Goal: Transaction & Acquisition: Subscribe to service/newsletter

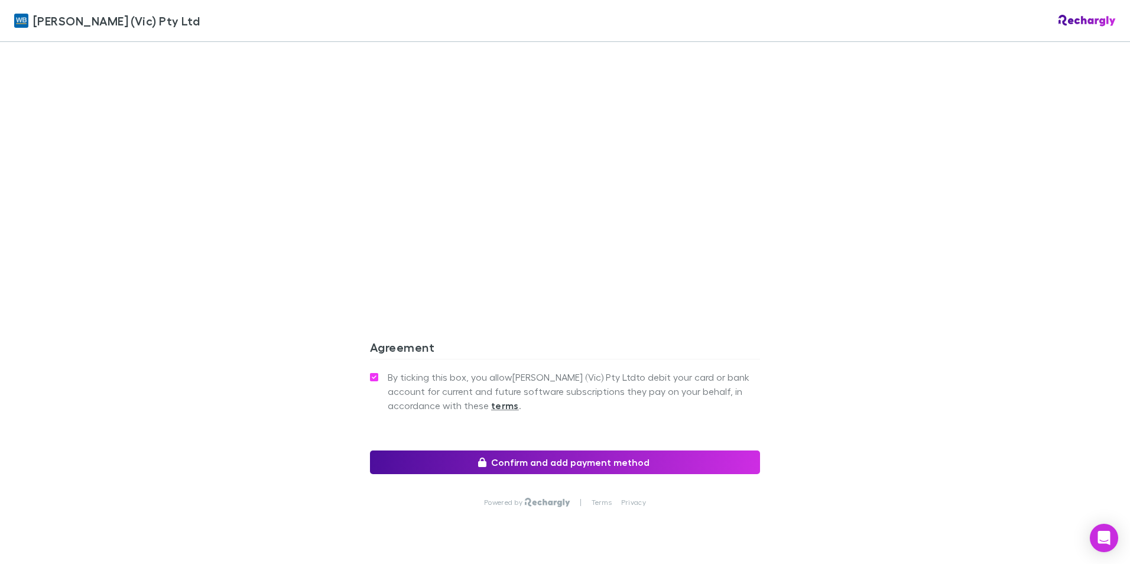
scroll to position [1049, 0]
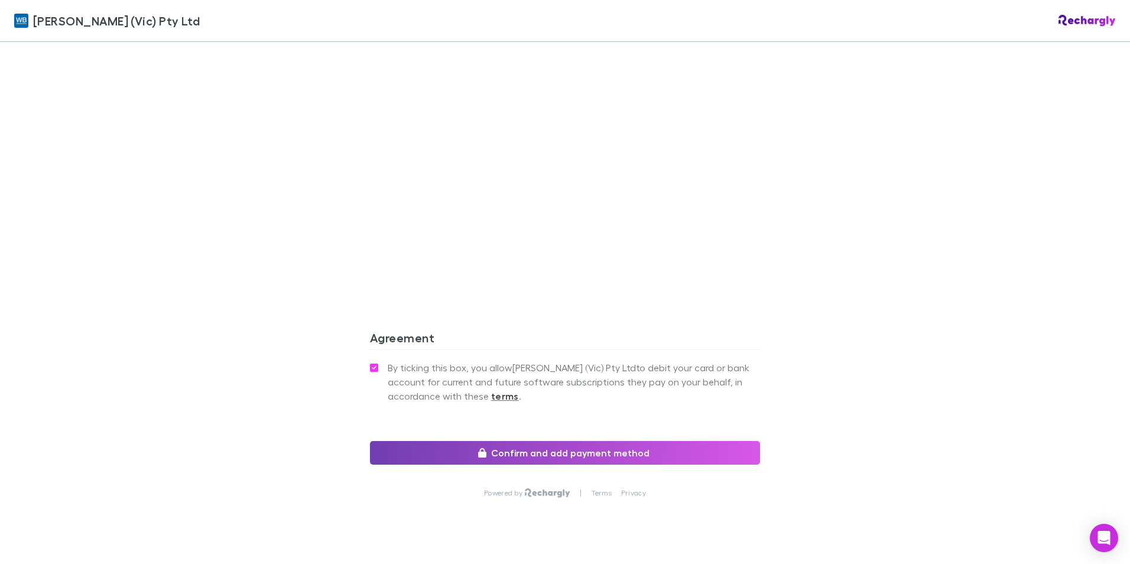
click at [533, 441] on button "Confirm and add payment method" at bounding box center [565, 453] width 390 height 24
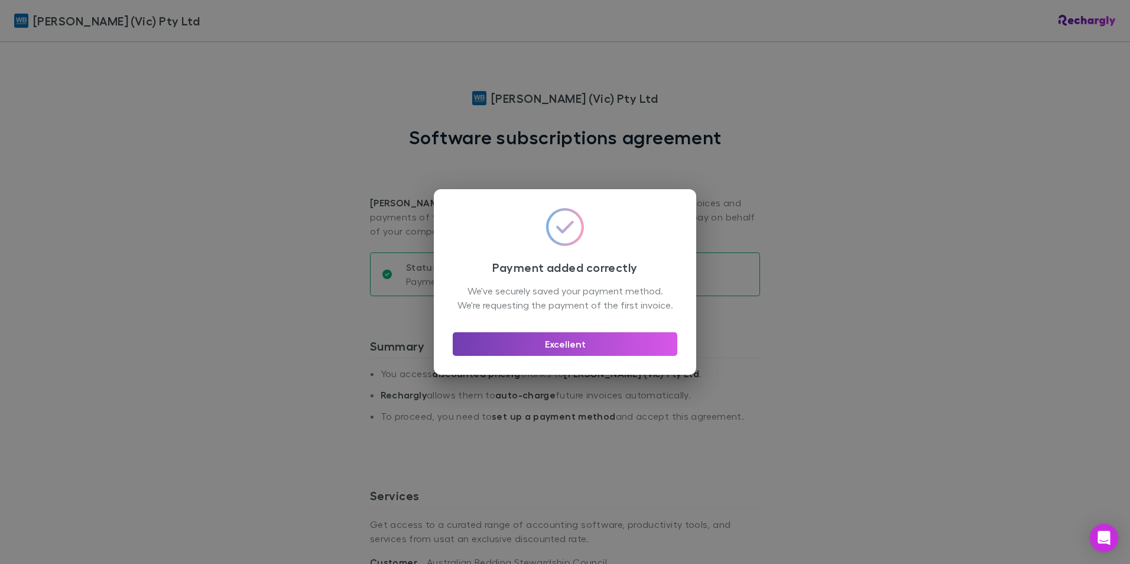
click at [551, 355] on button "Excellent" at bounding box center [565, 344] width 225 height 24
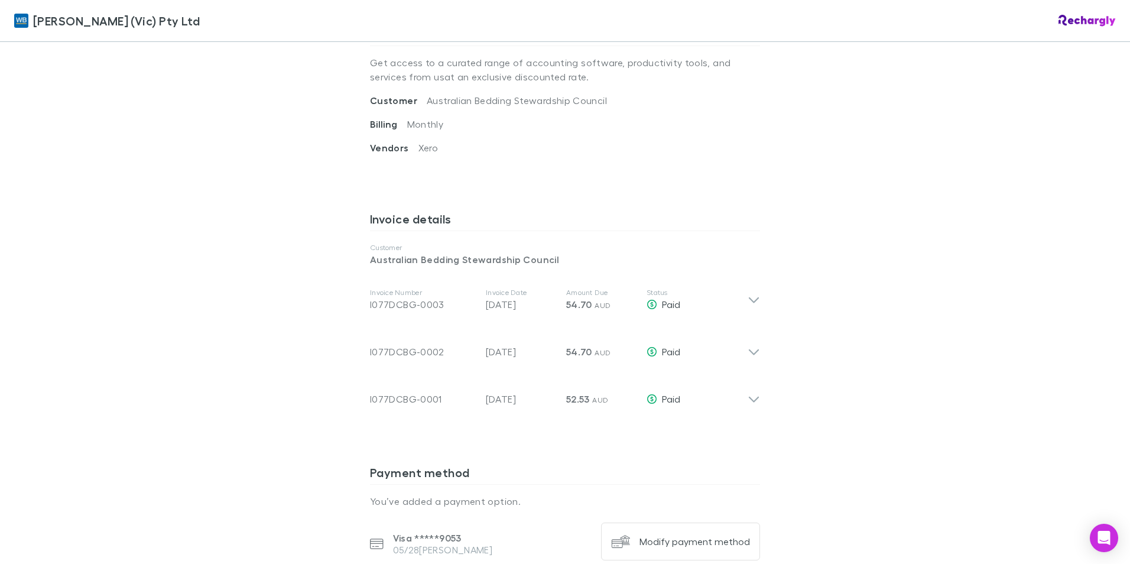
scroll to position [473, 0]
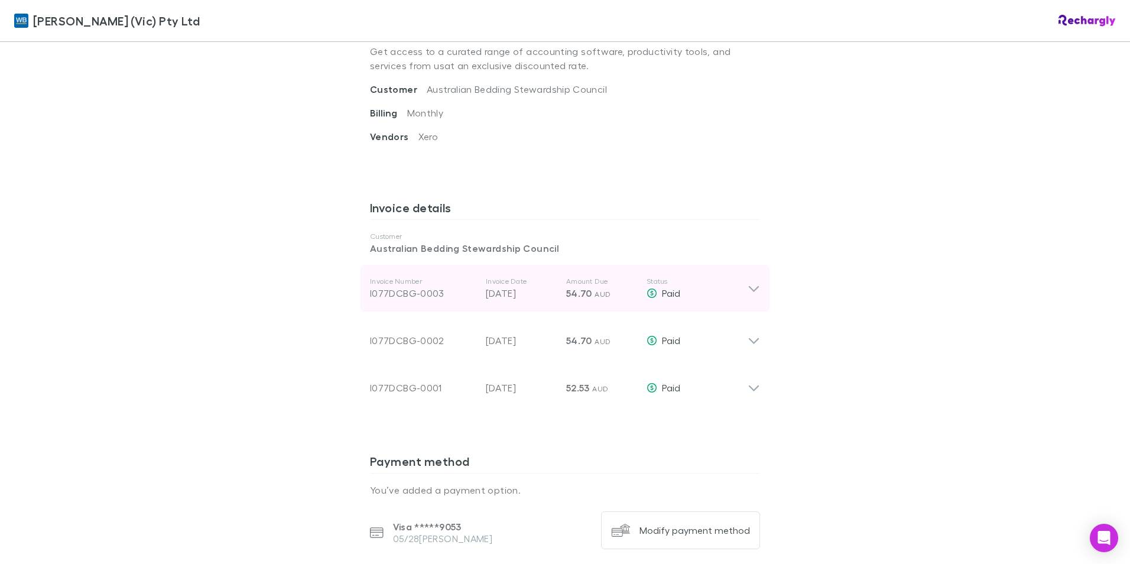
click at [755, 290] on icon at bounding box center [754, 288] width 12 height 14
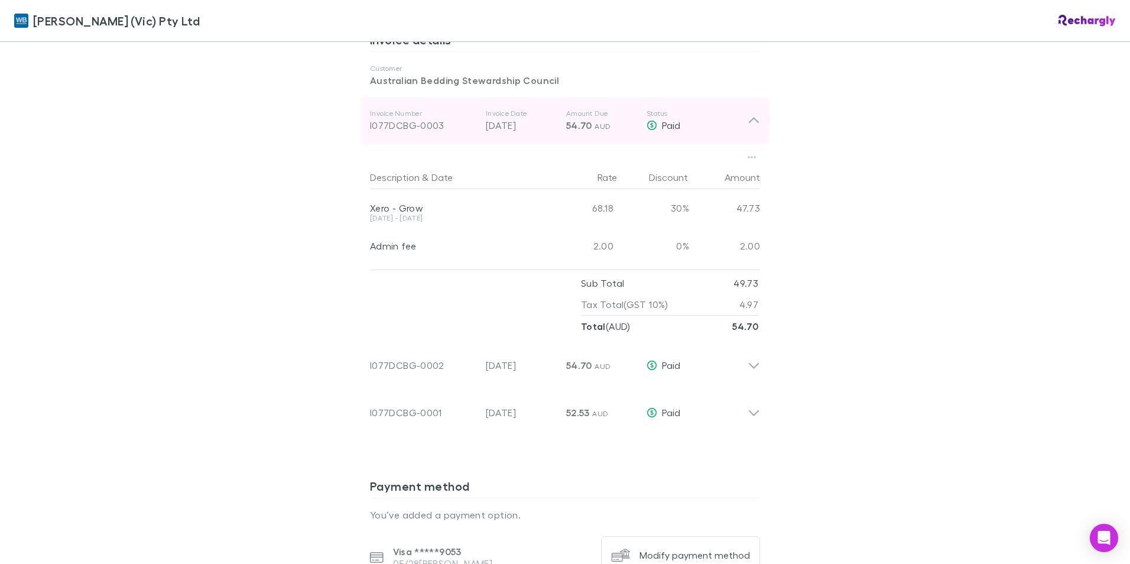
scroll to position [650, 0]
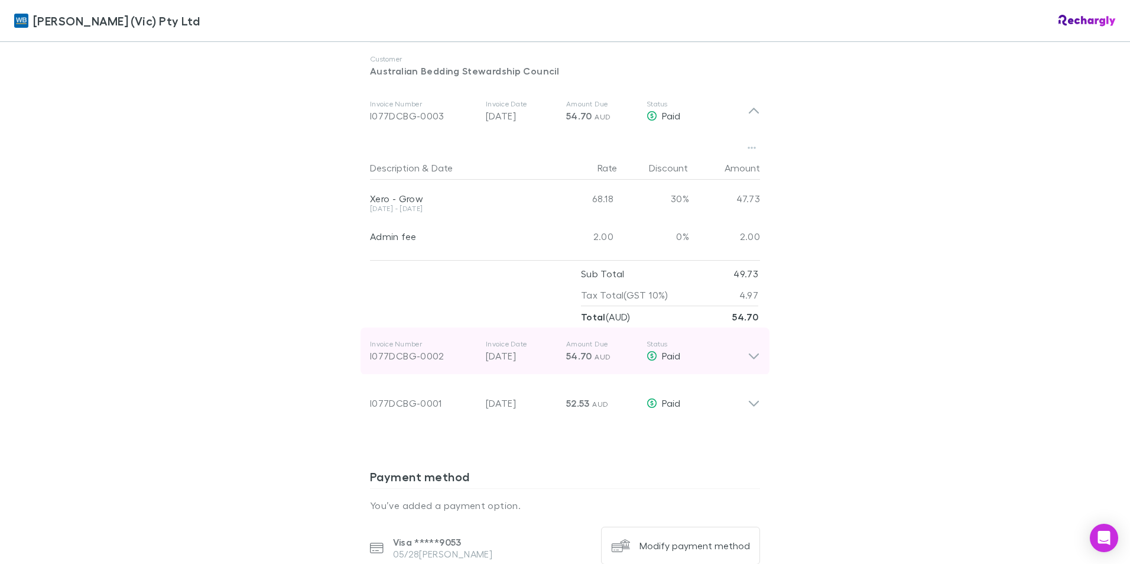
click at [750, 356] on icon at bounding box center [754, 351] width 12 height 24
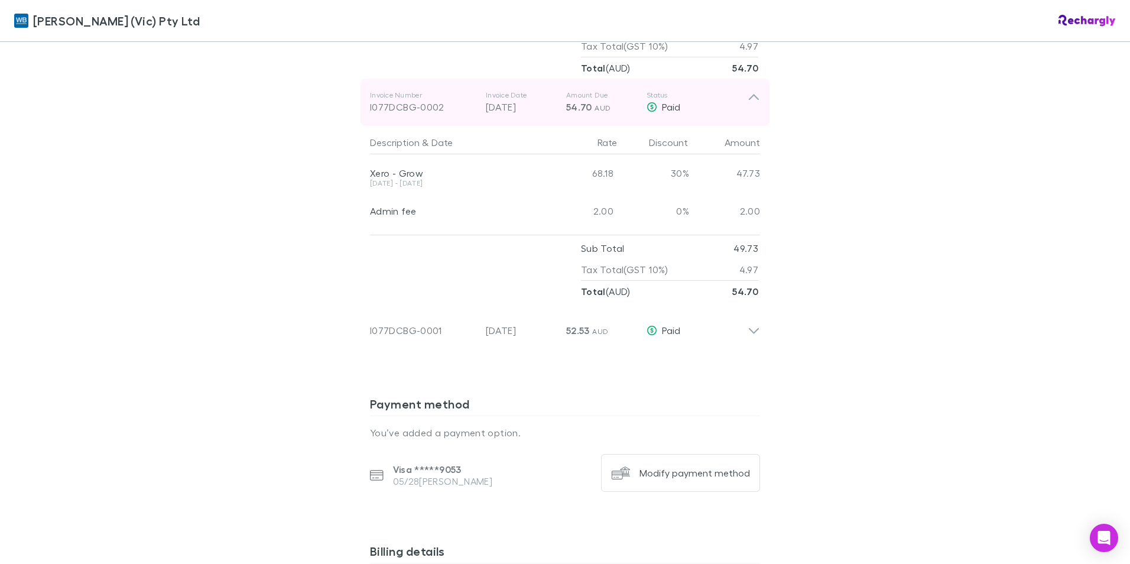
scroll to position [946, 0]
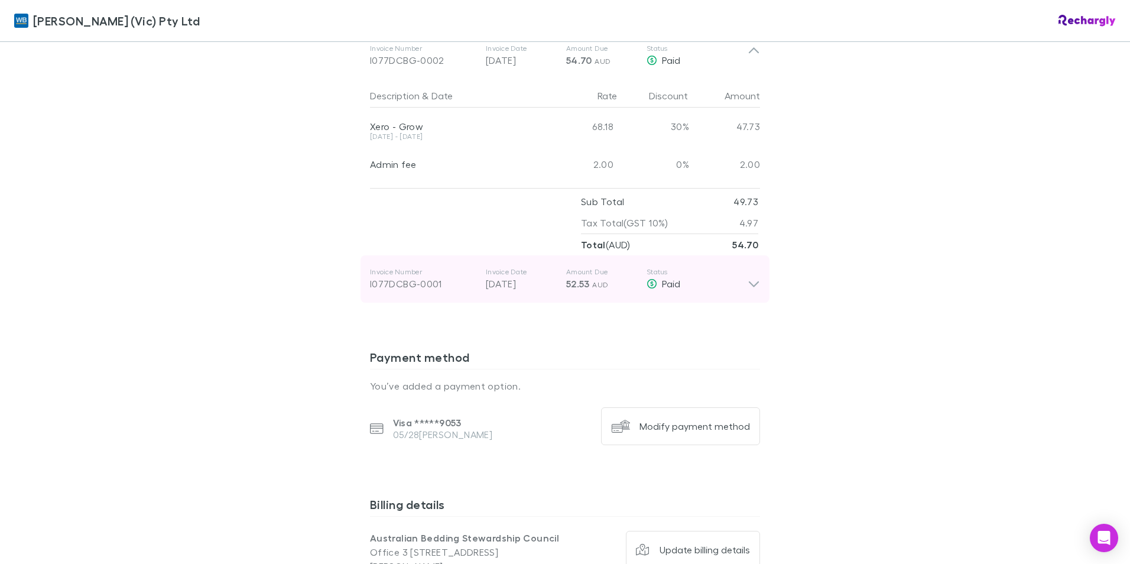
click at [748, 291] on icon at bounding box center [754, 279] width 12 height 24
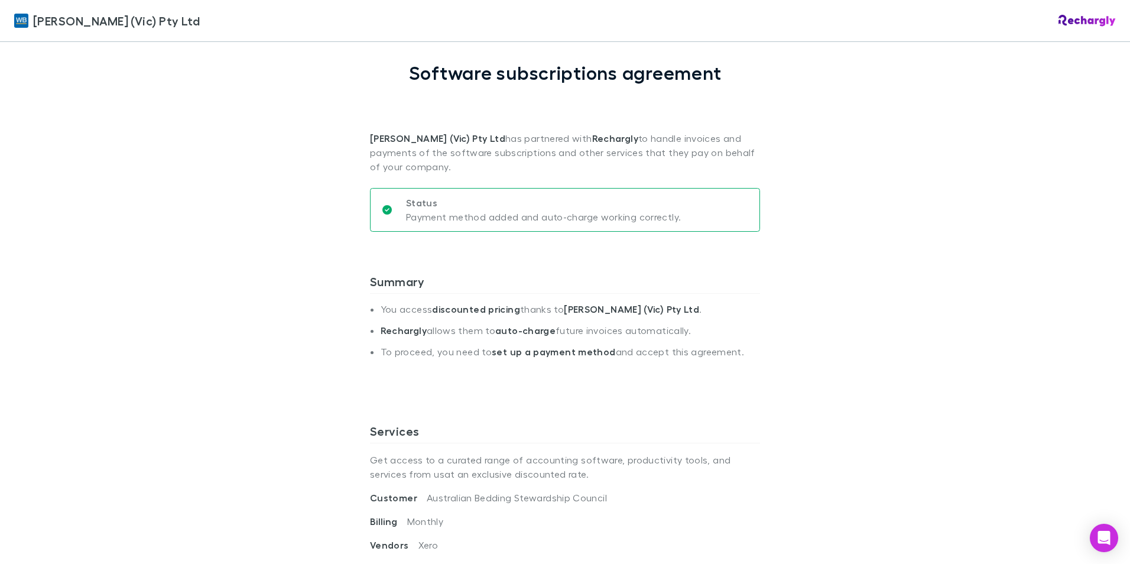
scroll to position [0, 0]
